Goal: Transaction & Acquisition: Purchase product/service

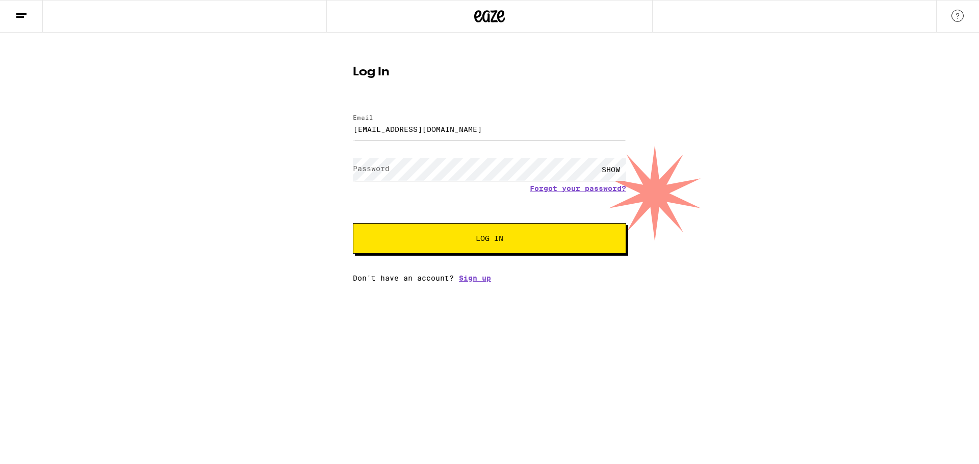
type input "[EMAIL_ADDRESS][DOMAIN_NAME]"
click at [353, 223] on button "Log In" at bounding box center [489, 238] width 273 height 31
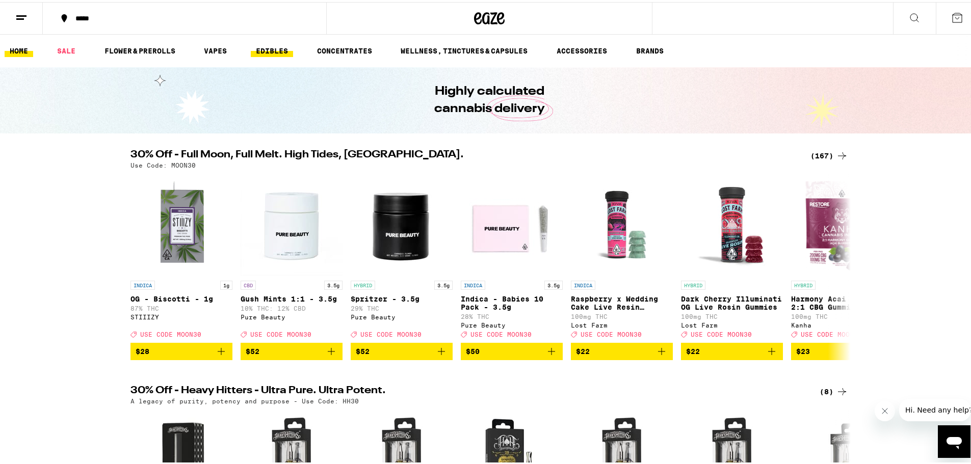
click at [274, 48] on link "EDIBLES" at bounding box center [272, 49] width 42 height 12
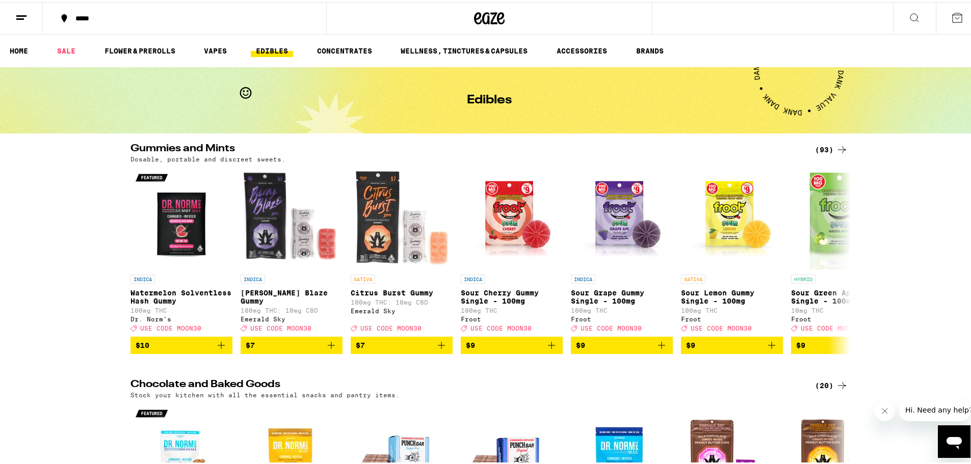
click at [829, 148] on div "(93)" at bounding box center [831, 148] width 33 height 12
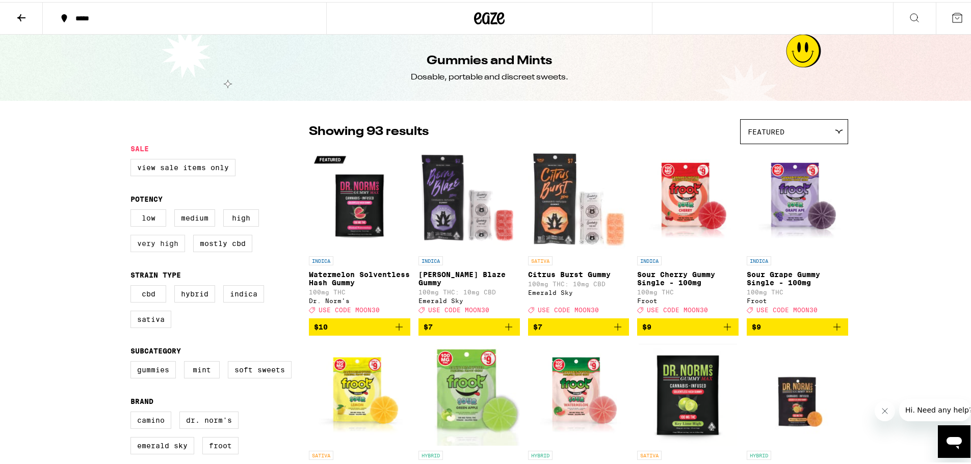
click at [165, 245] on label "Very High" at bounding box center [157, 241] width 55 height 17
click at [133, 209] on input "Very High" at bounding box center [133, 209] width 1 height 1
checkbox input "true"
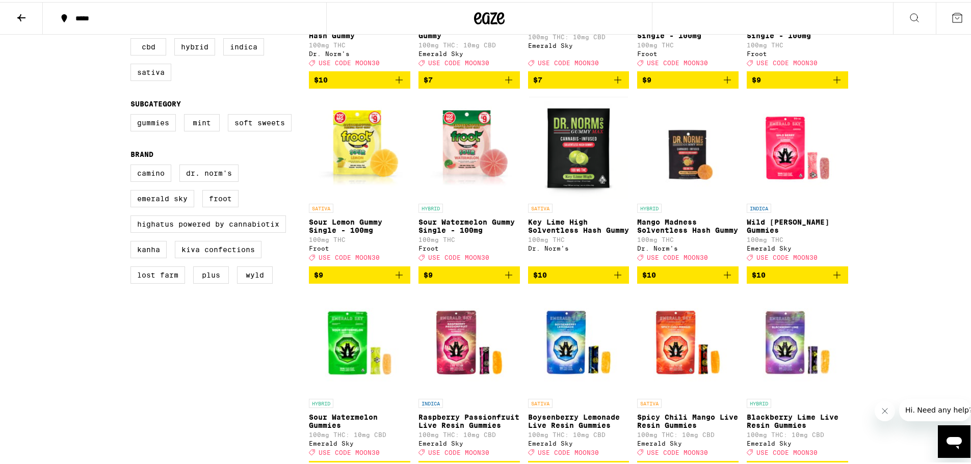
scroll to position [255, 0]
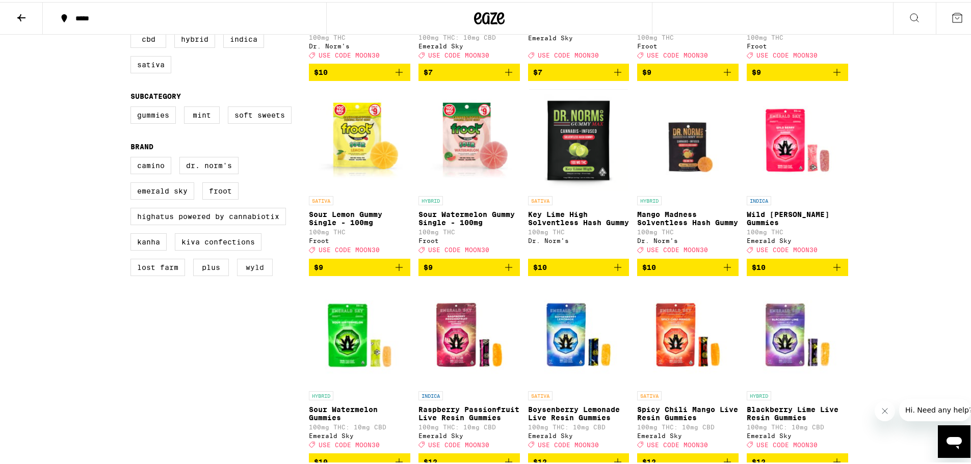
click at [252, 274] on label "WYLD" at bounding box center [255, 265] width 36 height 17
click at [133, 157] on input "WYLD" at bounding box center [133, 156] width 1 height 1
checkbox input "true"
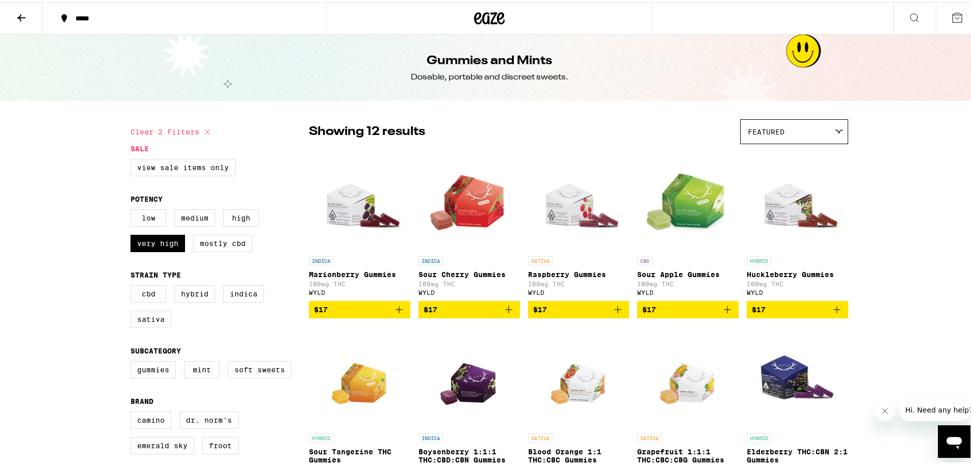
click at [344, 314] on span "$17" at bounding box center [359, 308] width 91 height 12
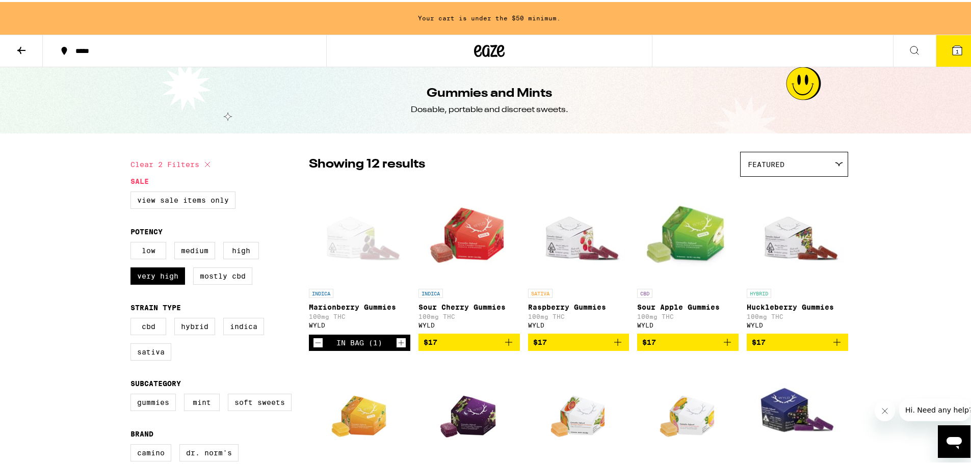
click at [342, 256] on div "Open page for Marionberry Gummies from WYLD" at bounding box center [359, 231] width 101 height 102
click at [465, 347] on span "$17" at bounding box center [469, 340] width 91 height 12
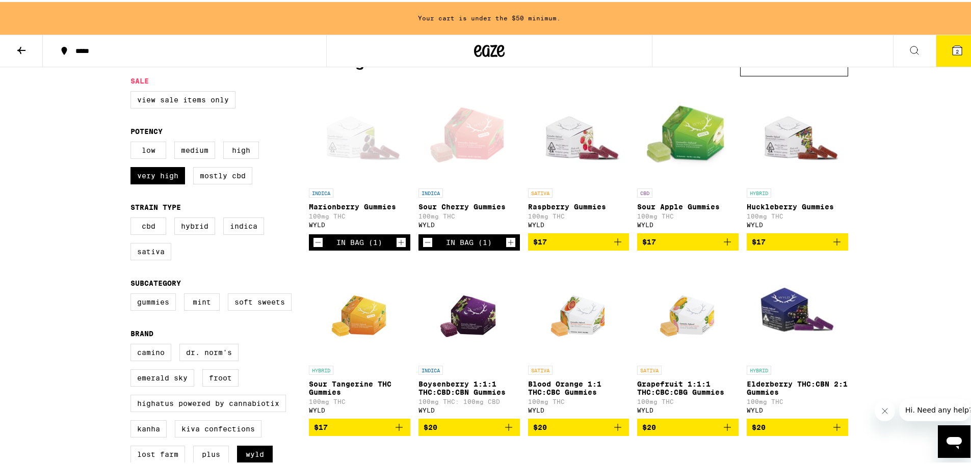
scroll to position [102, 0]
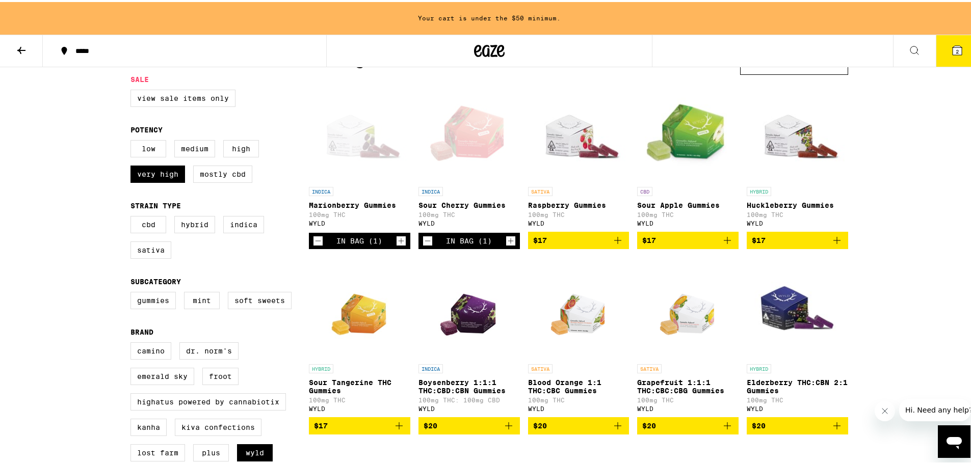
click at [779, 245] on span "$17" at bounding box center [797, 238] width 91 height 12
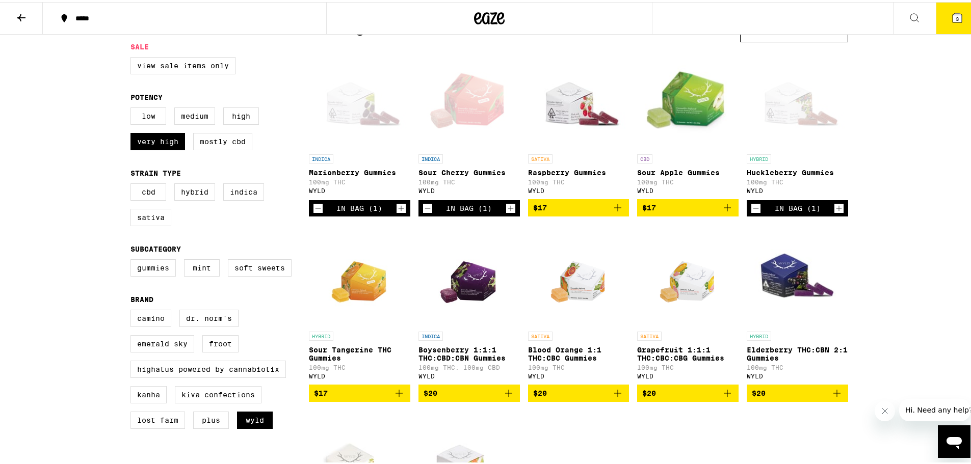
scroll to position [69, 0]
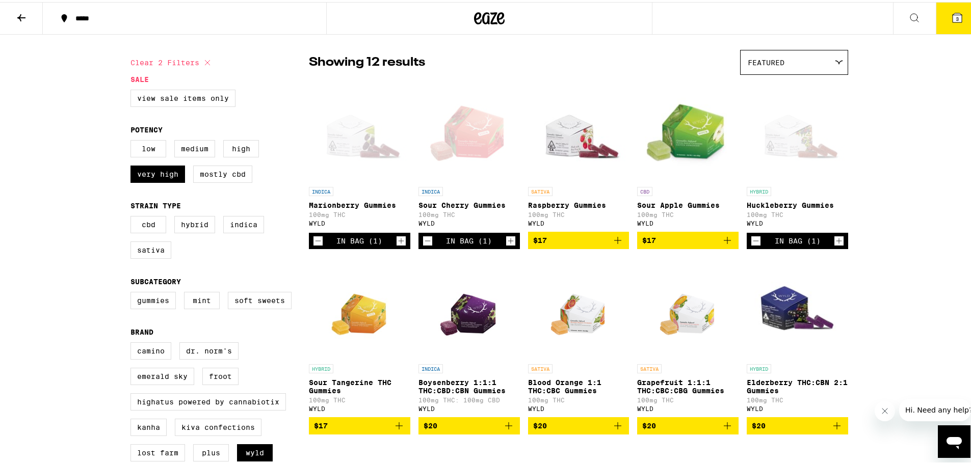
click at [350, 430] on span "$17" at bounding box center [359, 424] width 91 height 12
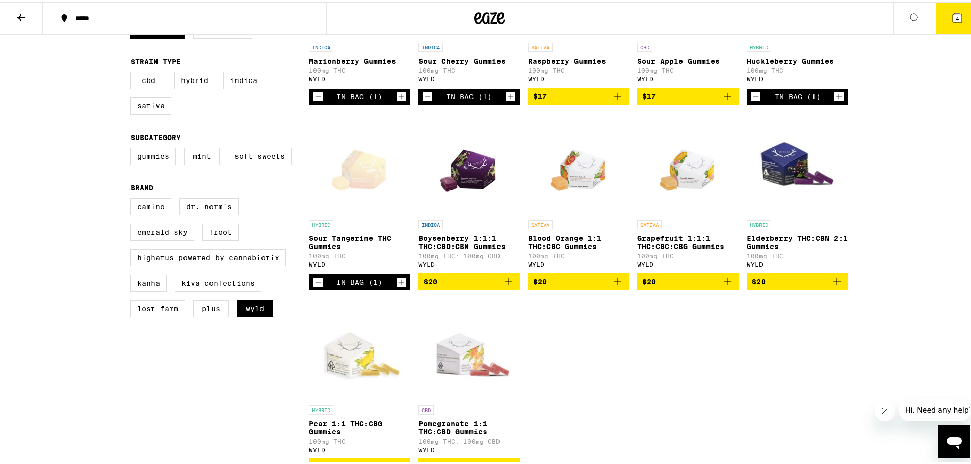
scroll to position [120, 0]
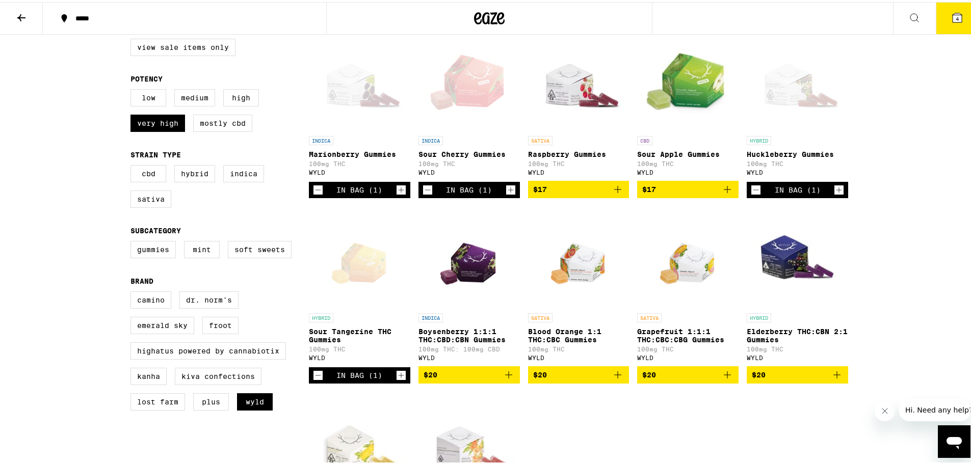
click at [546, 192] on span "$17" at bounding box center [578, 187] width 91 height 12
click at [313, 380] on icon "Decrement" at bounding box center [317, 373] width 9 height 12
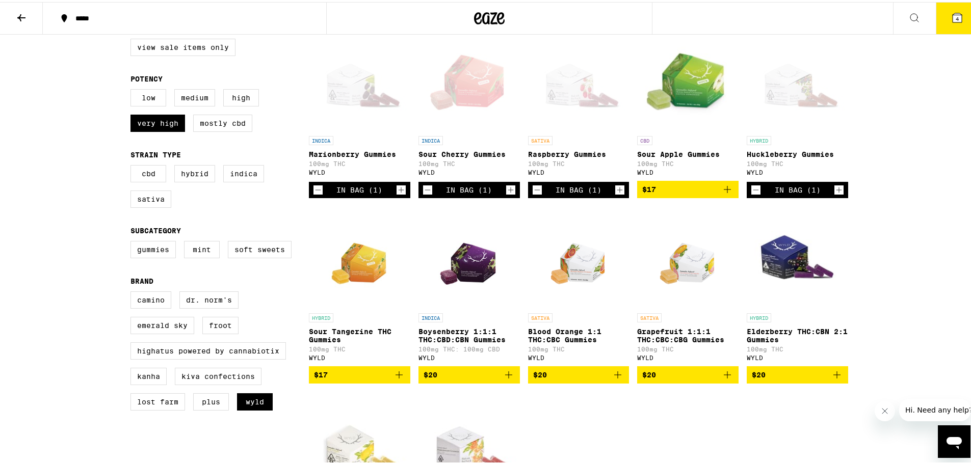
click at [331, 379] on span "$17" at bounding box center [359, 373] width 91 height 12
click at [615, 194] on icon "Increment" at bounding box center [619, 188] width 9 height 12
click at [941, 19] on button "6" at bounding box center [957, 17] width 43 height 32
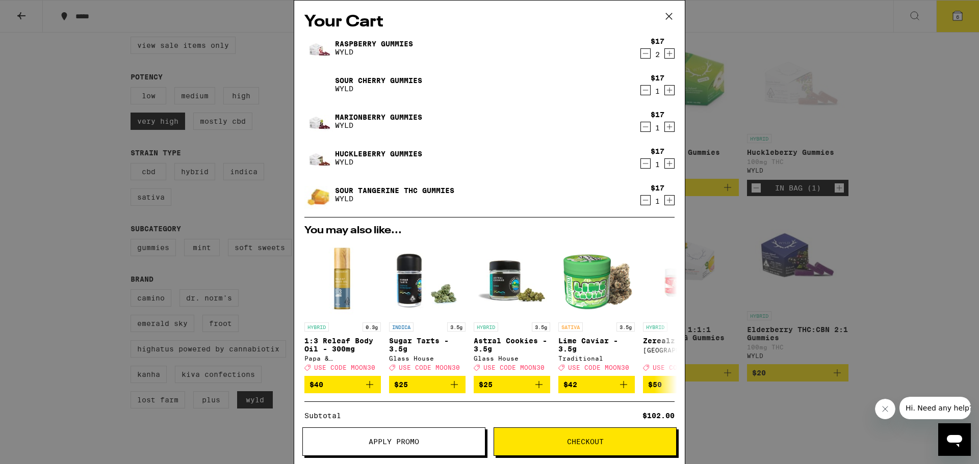
click at [641, 54] on icon "Decrement" at bounding box center [645, 53] width 9 height 12
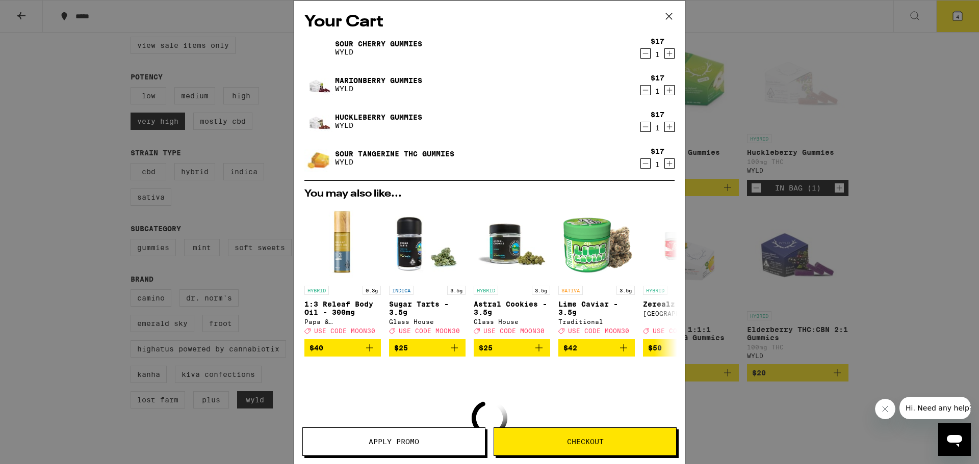
click at [641, 88] on icon "Decrement" at bounding box center [645, 90] width 9 height 12
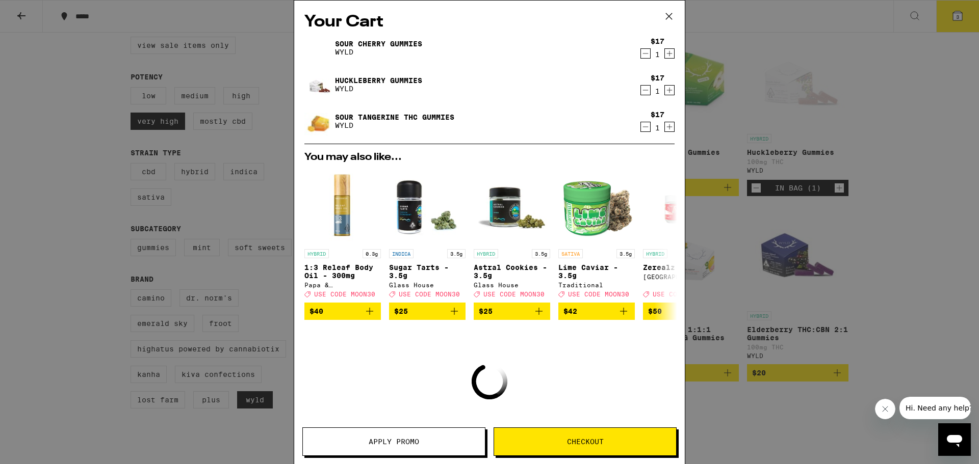
click at [636, 120] on div "$17 1" at bounding box center [655, 121] width 38 height 21
click at [641, 125] on icon "Decrement" at bounding box center [645, 127] width 9 height 12
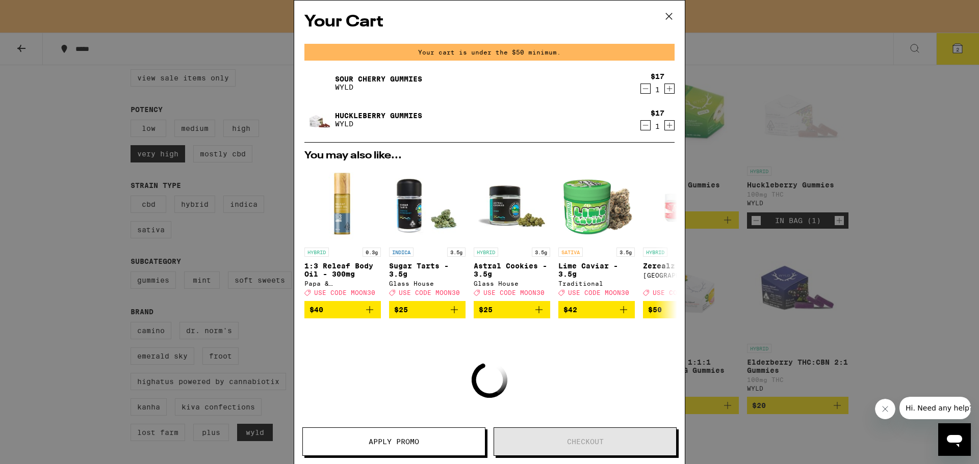
scroll to position [153, 0]
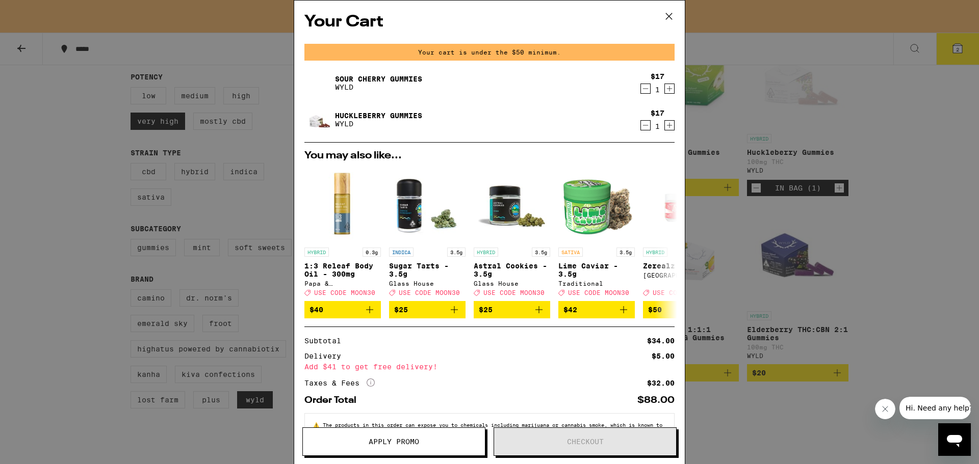
click at [641, 122] on icon "Decrement" at bounding box center [645, 125] width 9 height 12
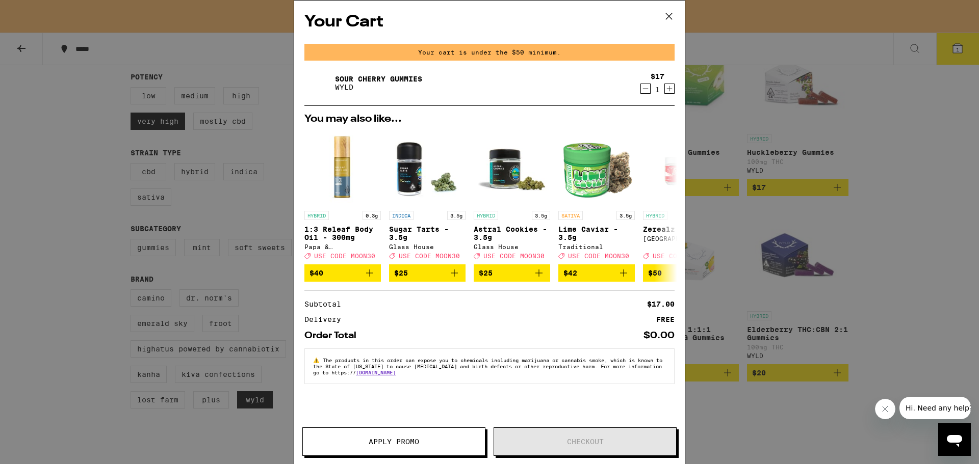
click at [645, 88] on icon "Decrement" at bounding box center [645, 89] width 9 height 12
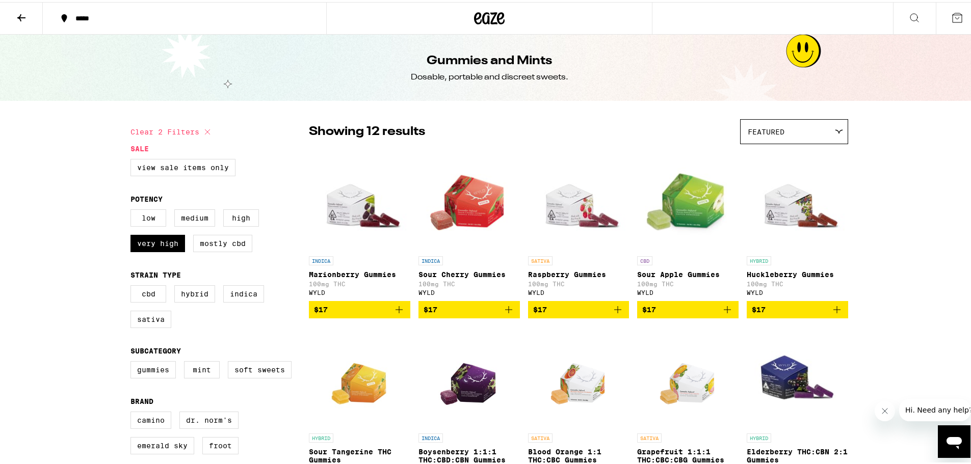
click at [397, 313] on icon "Add to bag" at bounding box center [399, 308] width 12 height 12
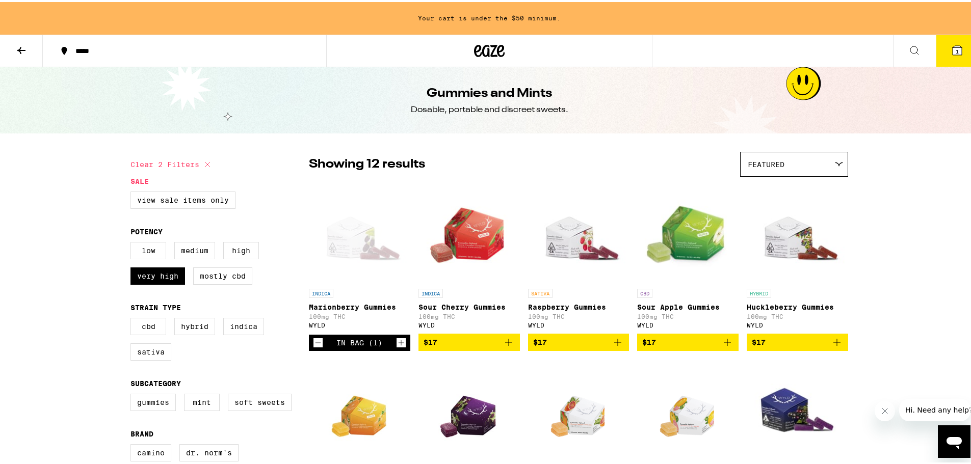
click at [504, 344] on icon "Add to bag" at bounding box center [509, 340] width 12 height 12
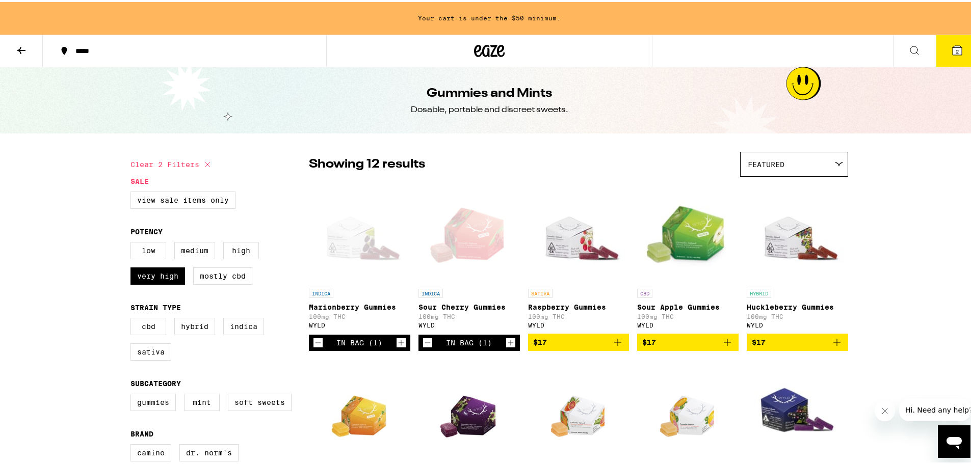
click at [615, 346] on icon "Add to bag" at bounding box center [618, 340] width 12 height 12
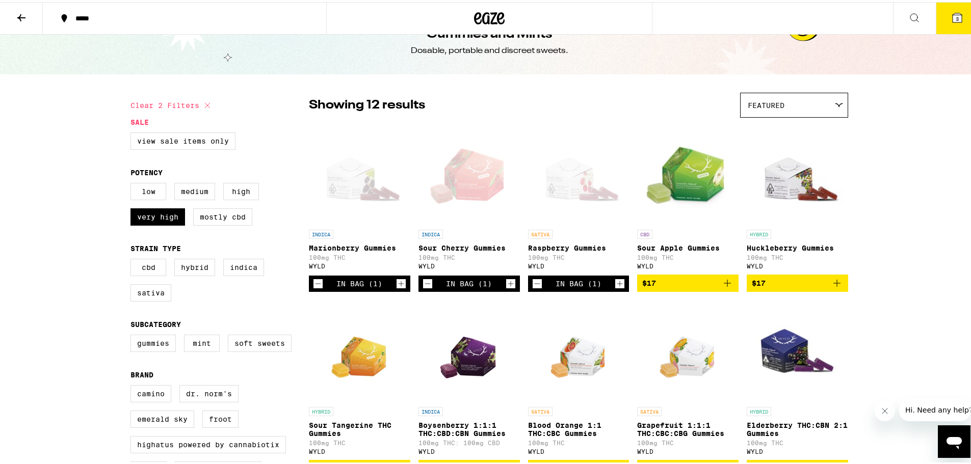
scroll to position [51, 0]
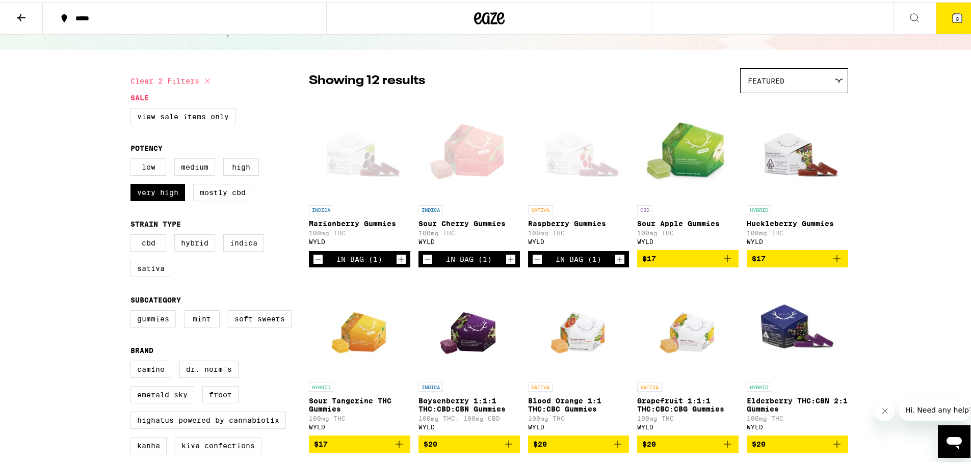
click at [313, 261] on icon "Decrement" at bounding box center [317, 257] width 9 height 12
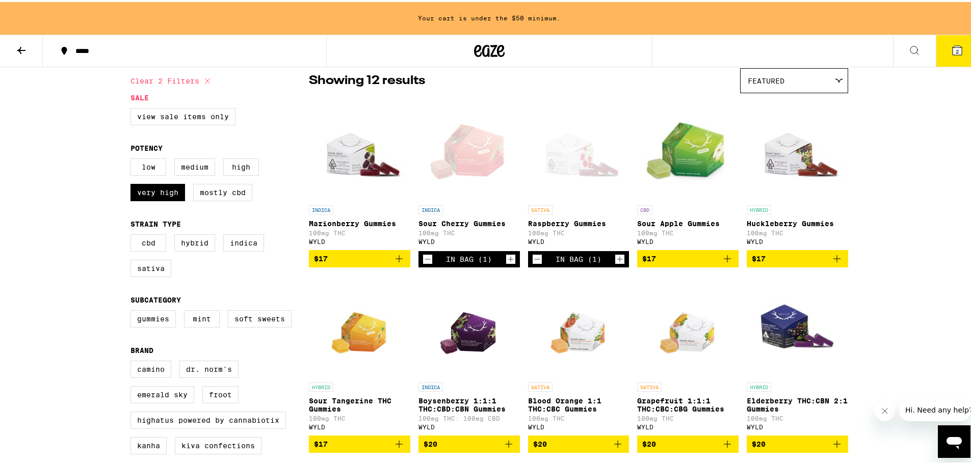
click at [832, 263] on icon "Add to bag" at bounding box center [837, 257] width 12 height 12
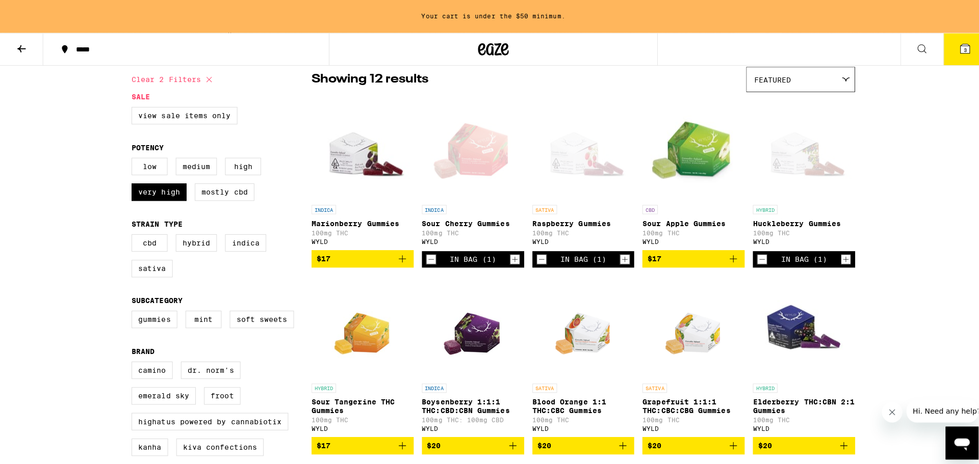
scroll to position [51, 0]
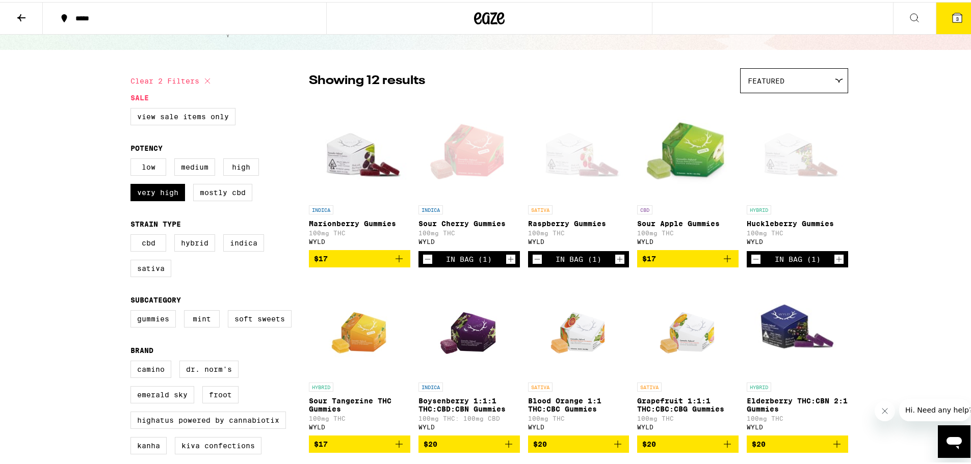
click at [396, 447] on icon "Add to bag" at bounding box center [399, 442] width 12 height 12
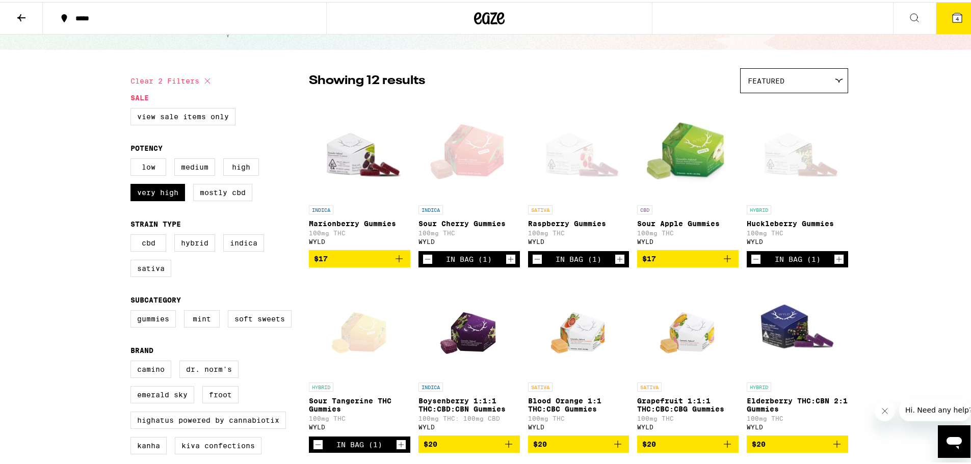
click at [937, 20] on button "4" at bounding box center [957, 17] width 43 height 32
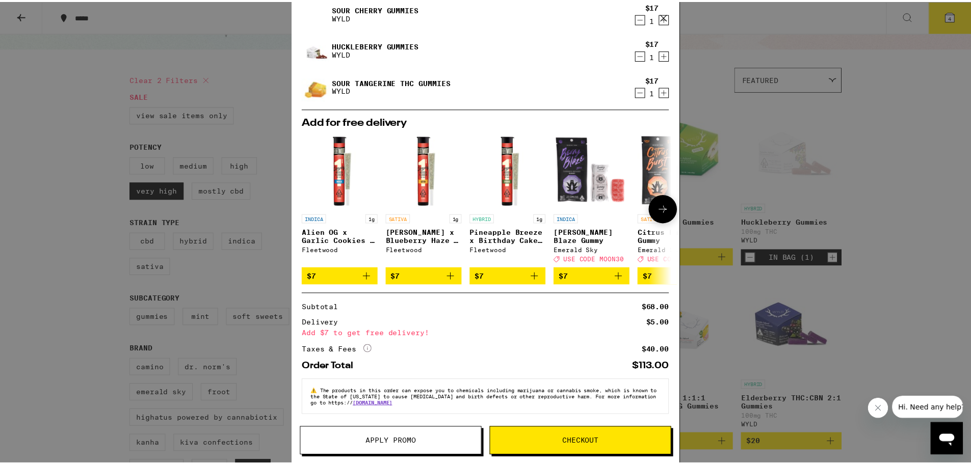
scroll to position [80, 0]
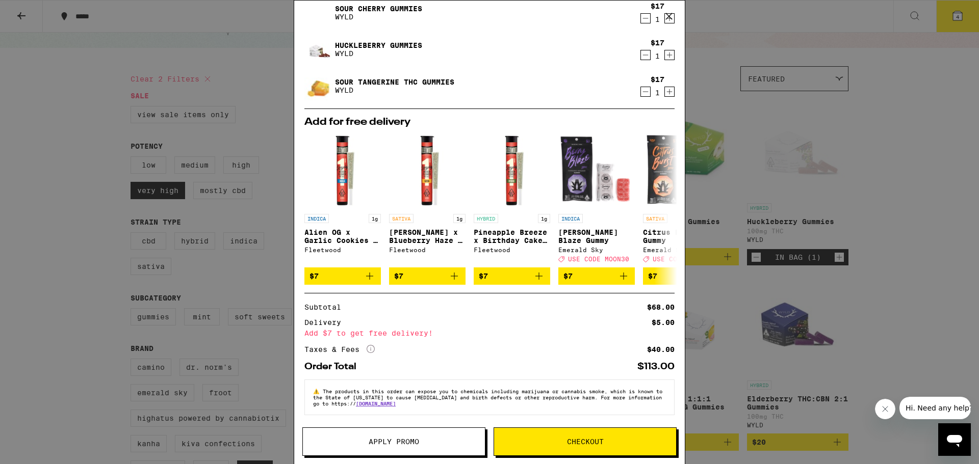
click at [944, 175] on div "Your Cart Raspberry Gummies WYLD $17 1 Sour Cherry Gummies WYLD $17 1 Huckleber…" at bounding box center [489, 232] width 979 height 464
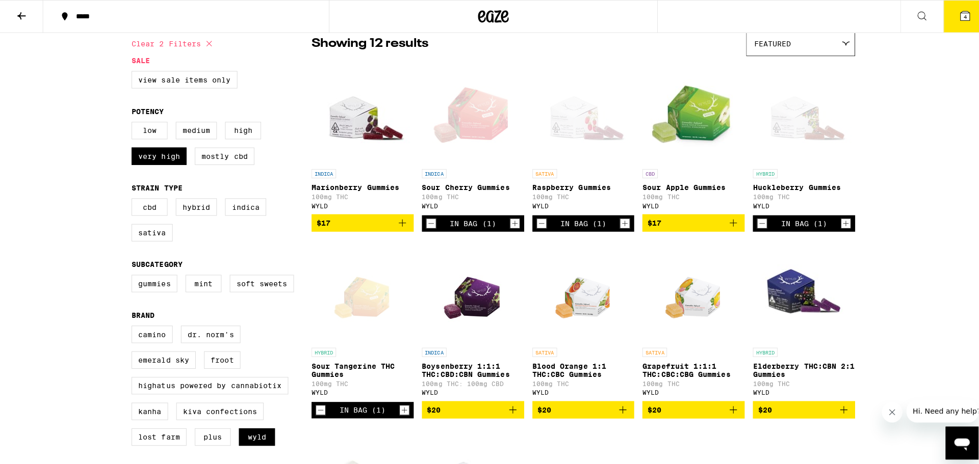
scroll to position [102, 0]
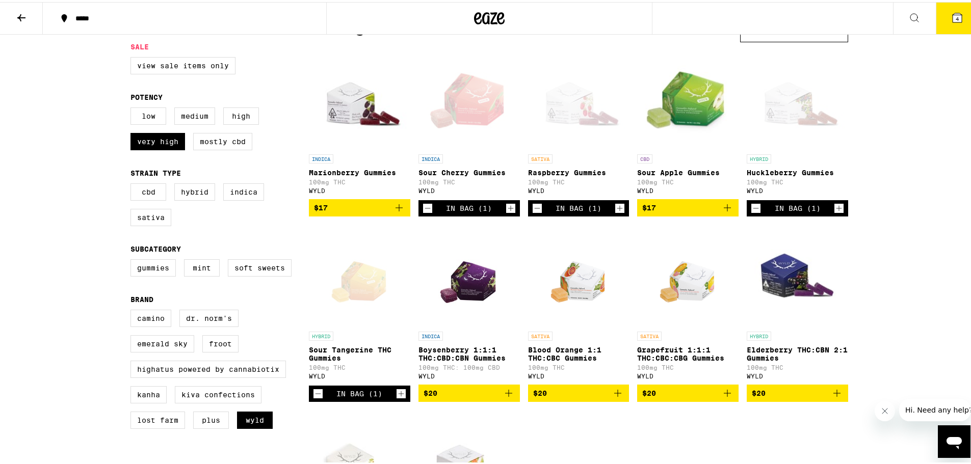
click at [393, 209] on icon "Add to bag" at bounding box center [399, 206] width 12 height 12
click at [953, 12] on icon at bounding box center [957, 15] width 9 height 9
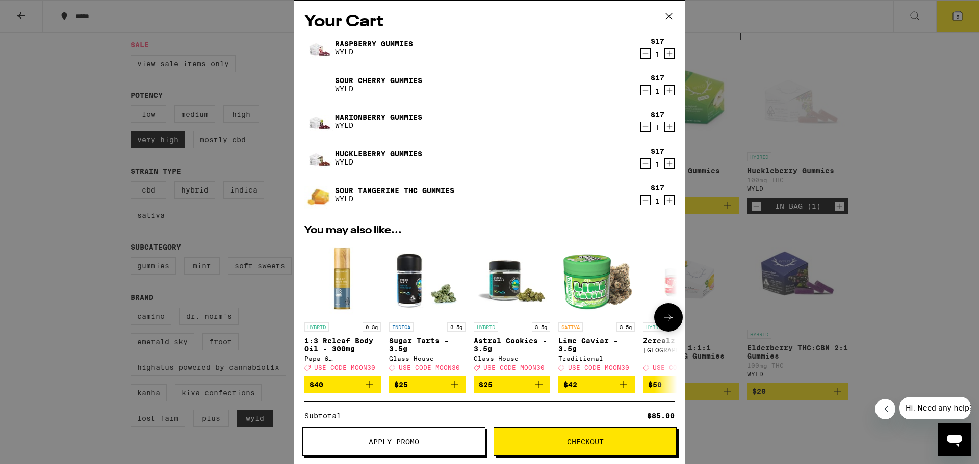
scroll to position [116, 0]
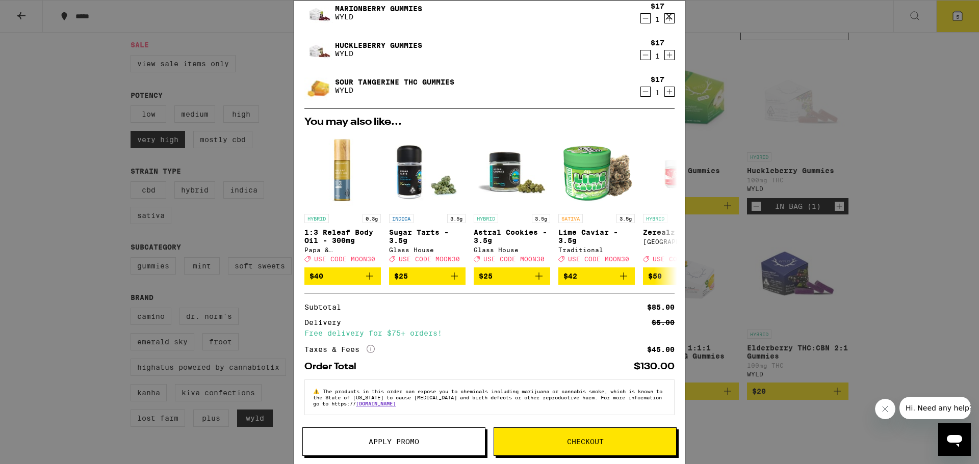
click at [392, 446] on button "Apply Promo" at bounding box center [393, 442] width 183 height 29
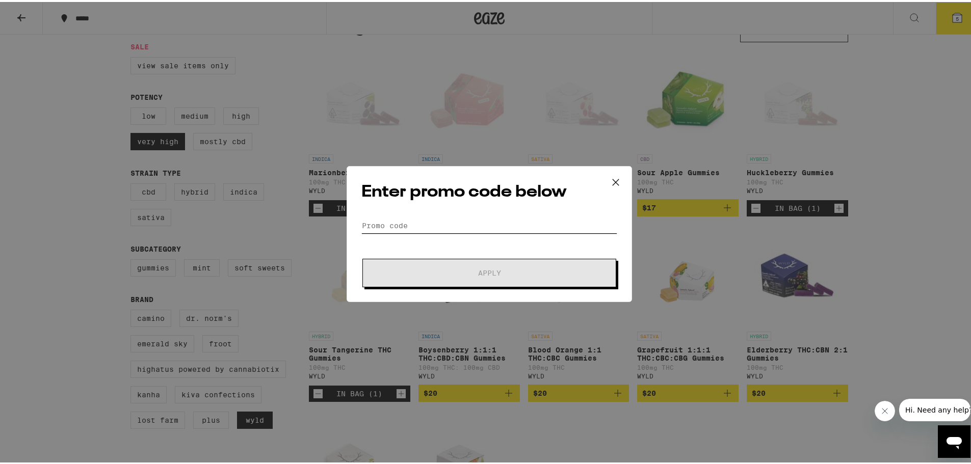
click at [383, 221] on input "Promo Code" at bounding box center [489, 223] width 256 height 15
paste input "WKND"
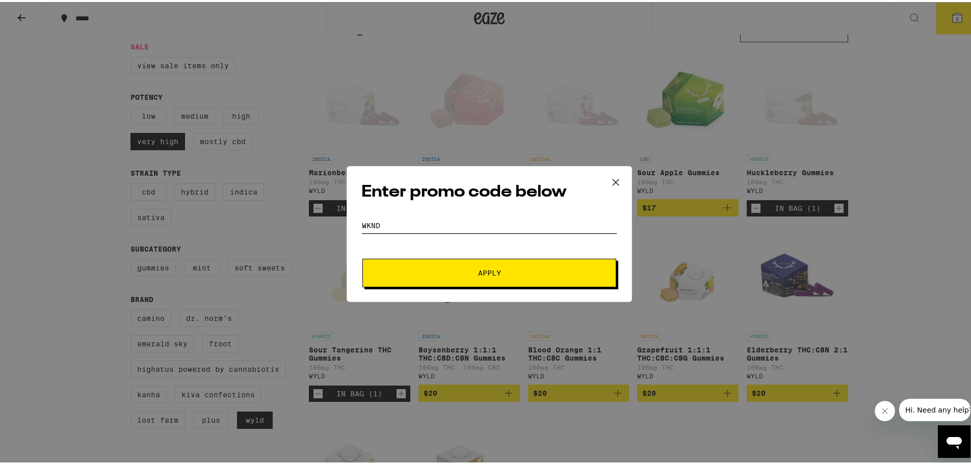
type input "WKND"
click at [430, 270] on span "Apply" at bounding box center [489, 271] width 183 height 7
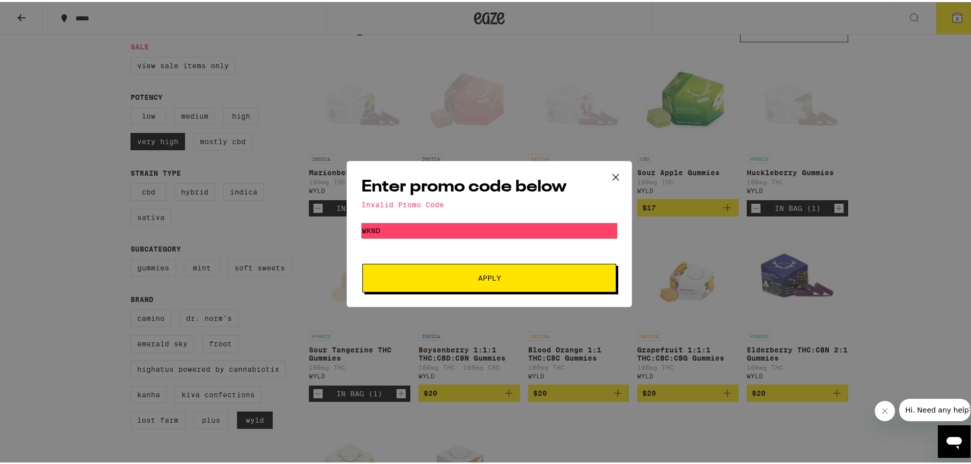
click at [610, 175] on icon at bounding box center [615, 175] width 15 height 15
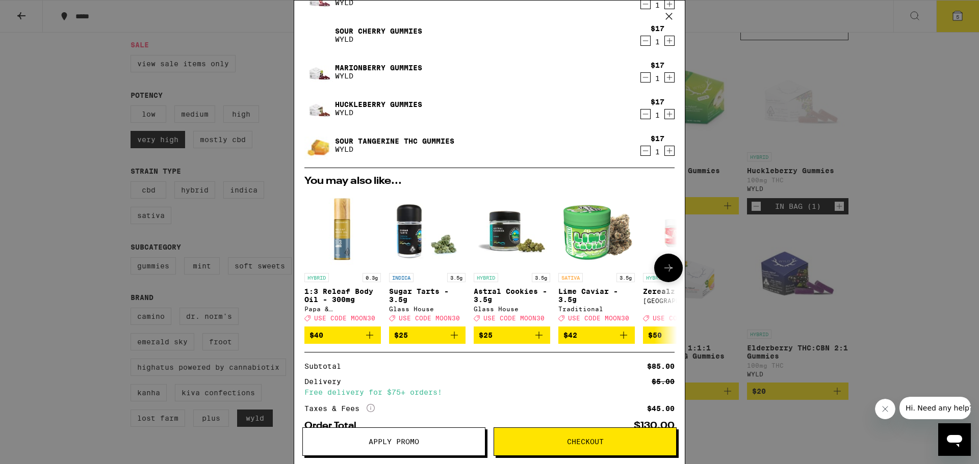
scroll to position [116, 0]
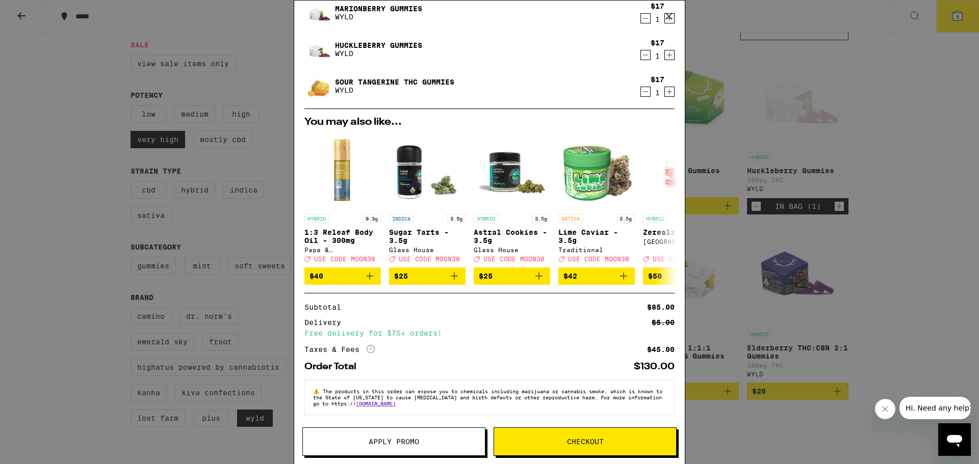
click at [549, 444] on span "Checkout" at bounding box center [585, 441] width 182 height 7
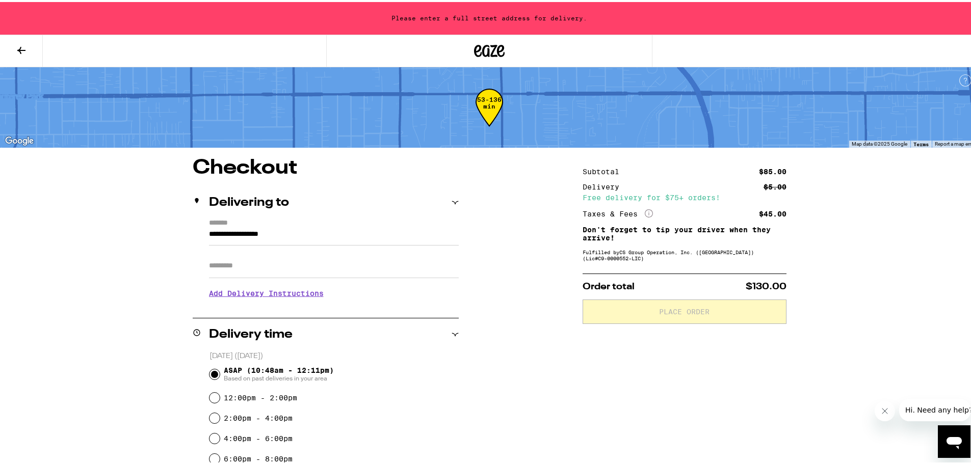
click at [286, 235] on input "**********" at bounding box center [334, 234] width 250 height 17
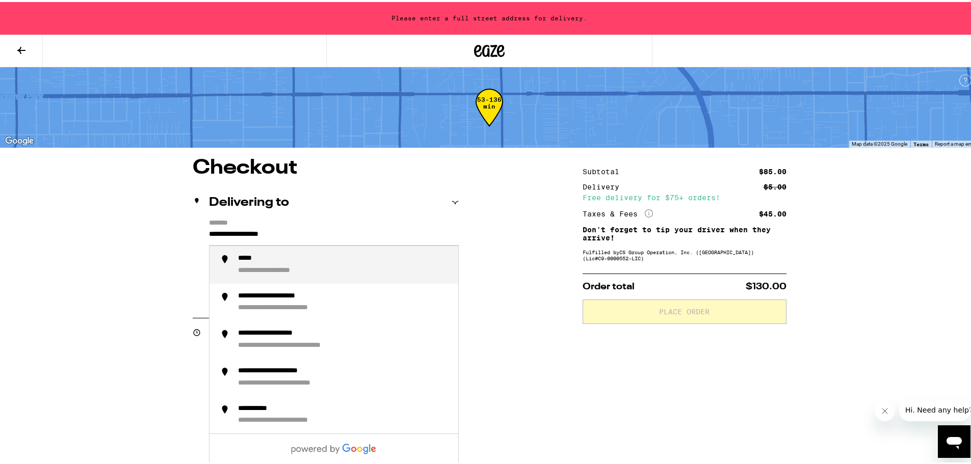
drag, startPoint x: 300, startPoint y: 233, endPoint x: 27, endPoint y: 249, distance: 274.2
click at [51, 244] on div "**********" at bounding box center [489, 412] width 979 height 825
click at [263, 260] on div "**********" at bounding box center [277, 256] width 78 height 9
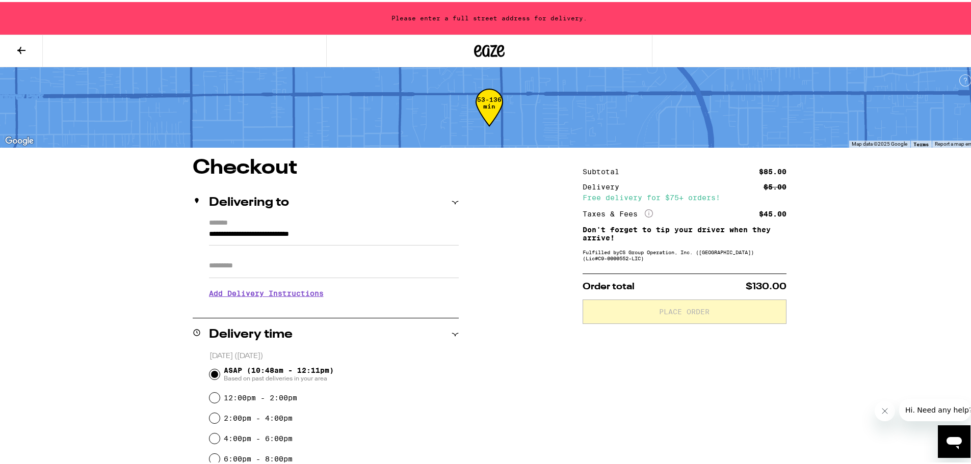
type input "**********"
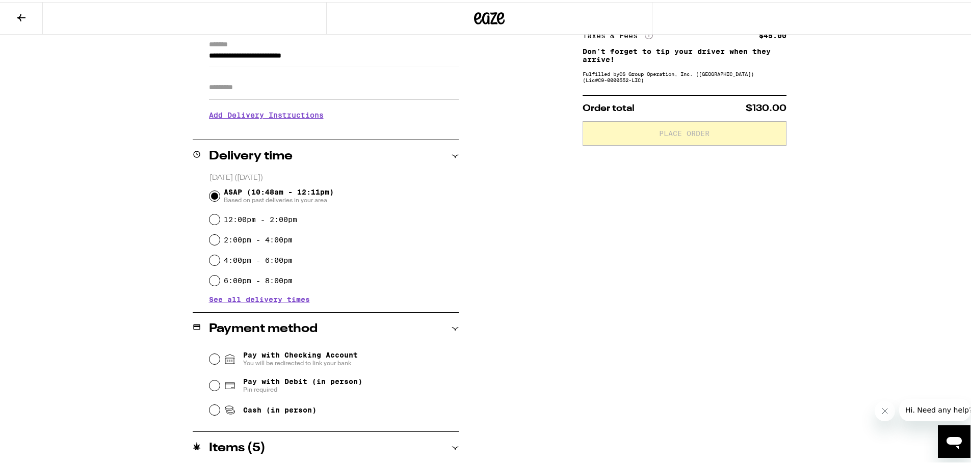
scroll to position [153, 0]
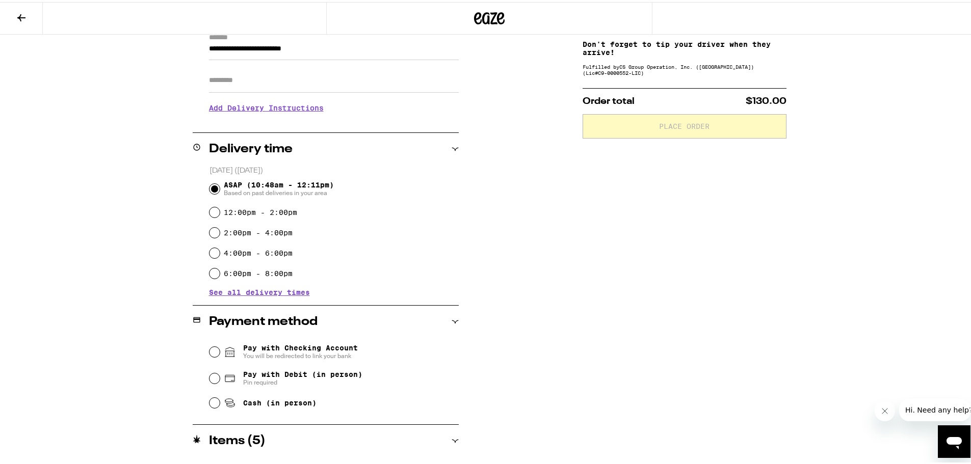
click at [248, 405] on span "Cash (in person)" at bounding box center [279, 401] width 73 height 8
click at [220, 406] on input "Cash (in person)" at bounding box center [214, 401] width 10 height 10
radio input "true"
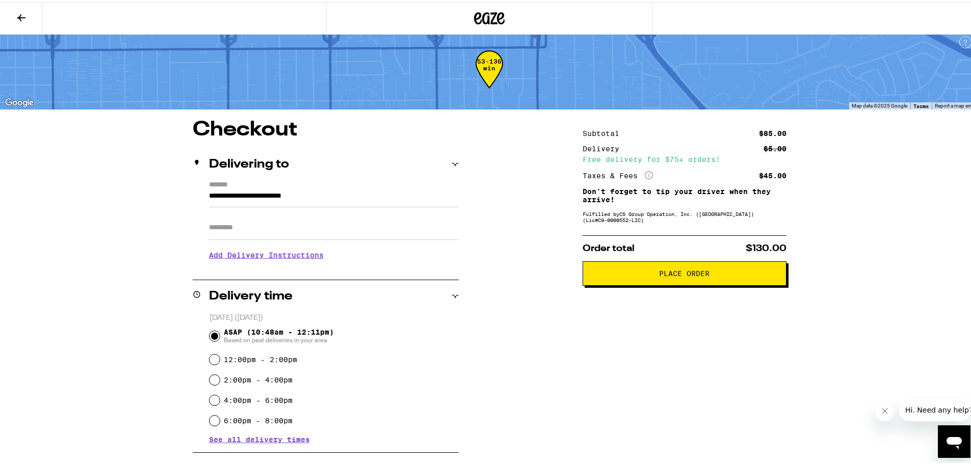
scroll to position [0, 0]
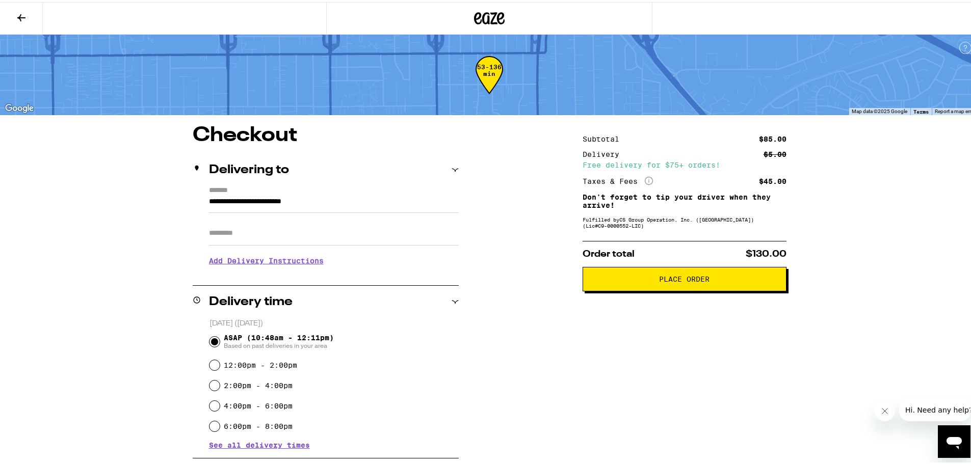
click at [608, 280] on span "Place Order" at bounding box center [684, 277] width 187 height 7
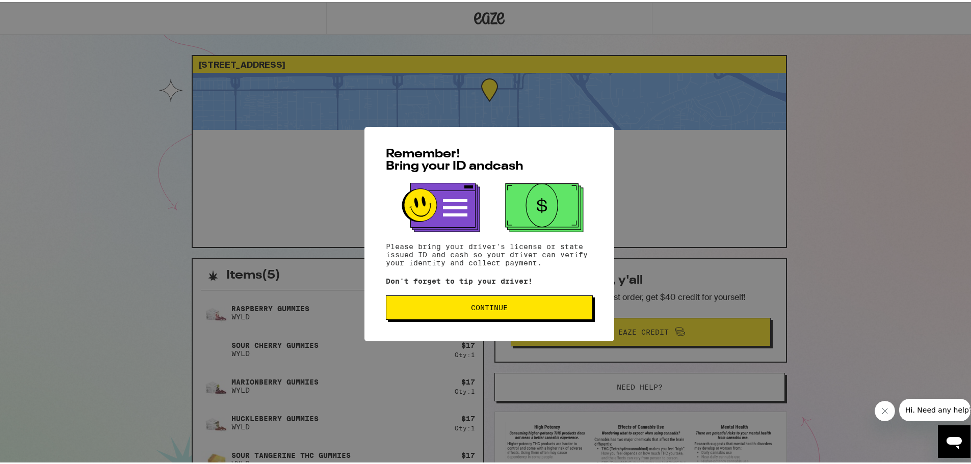
click at [520, 308] on span "Continue" at bounding box center [489, 305] width 190 height 7
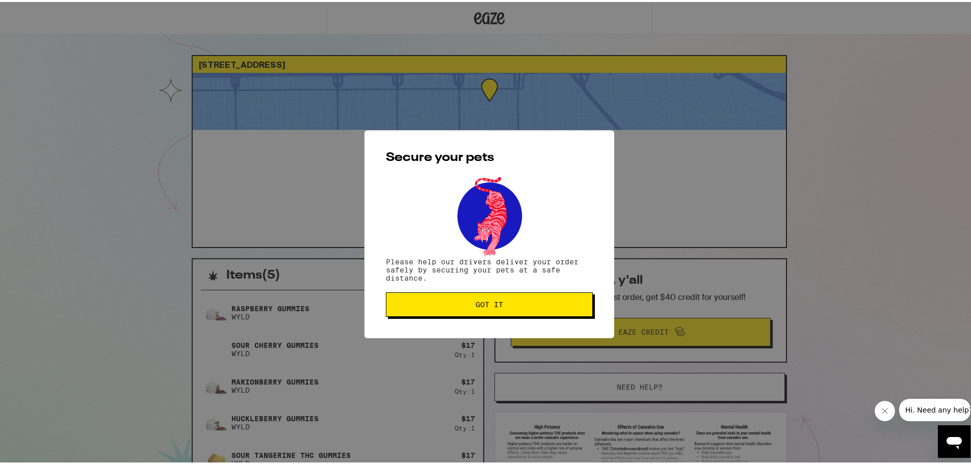
click at [499, 306] on span "Got it" at bounding box center [490, 302] width 28 height 7
